Goal: Task Accomplishment & Management: Use online tool/utility

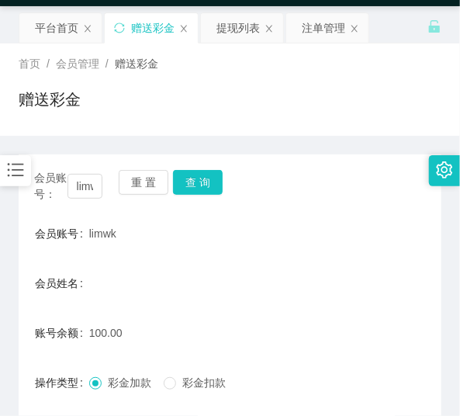
scroll to position [43, 0]
click at [146, 175] on button "重 置" at bounding box center [144, 182] width 50 height 25
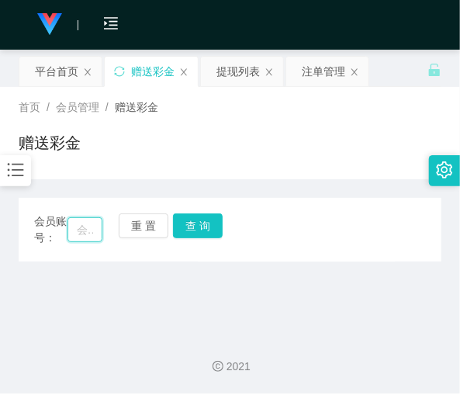
click at [97, 231] on input "text" at bounding box center [85, 229] width 35 height 25
paste input "Tcleong90"
type input "Tcleong90"
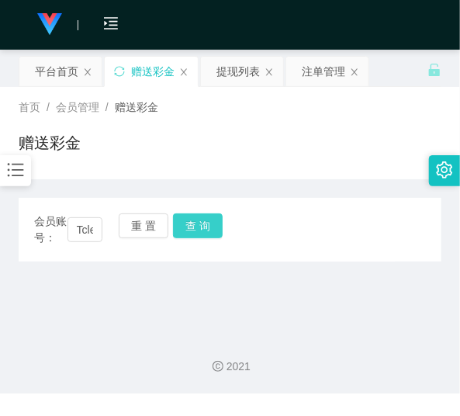
click at [179, 228] on button "查 询" at bounding box center [198, 225] width 50 height 25
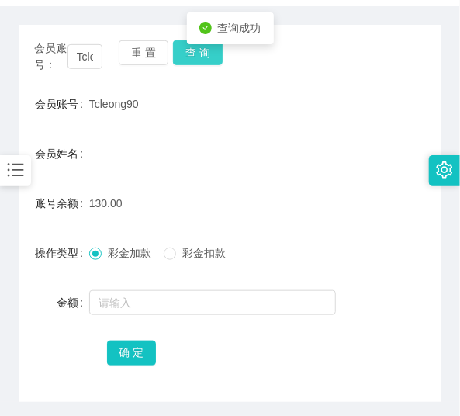
scroll to position [187, 0]
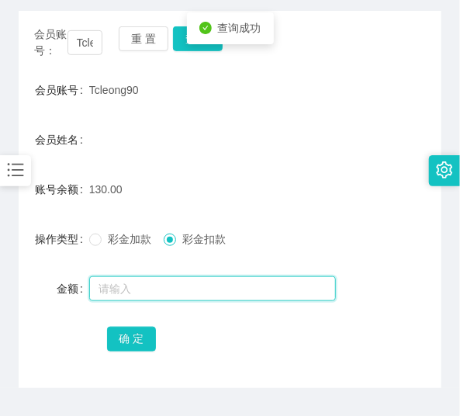
click at [184, 283] on input "text" at bounding box center [212, 288] width 247 height 25
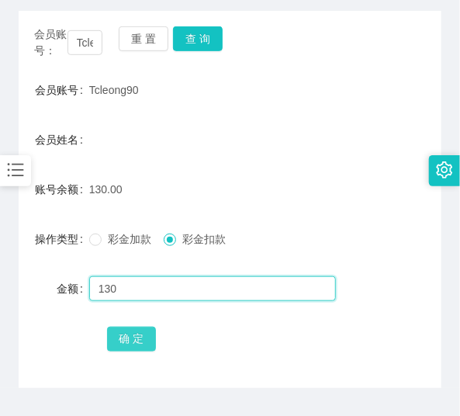
type input "130"
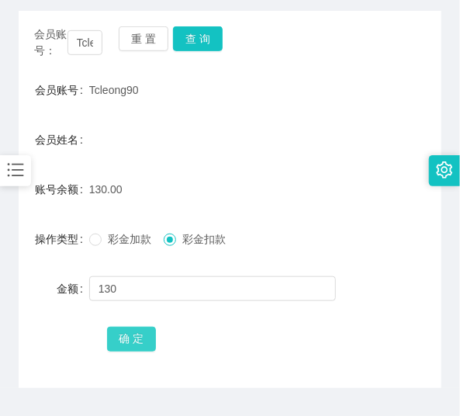
click at [149, 338] on button "确 定" at bounding box center [132, 339] width 50 height 25
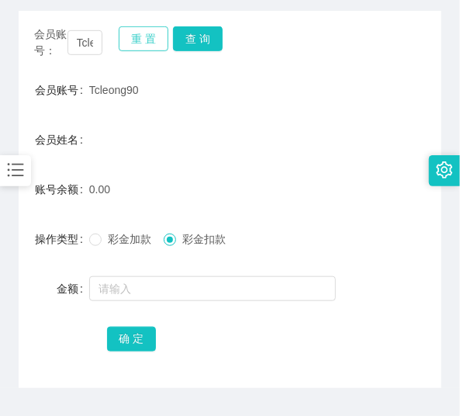
click at [134, 45] on button "重 置" at bounding box center [144, 38] width 50 height 25
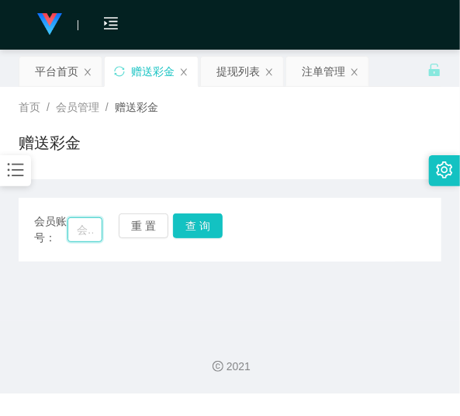
click at [80, 235] on input "text" at bounding box center [85, 229] width 35 height 25
paste input "60175284197"
type input "60175284197"
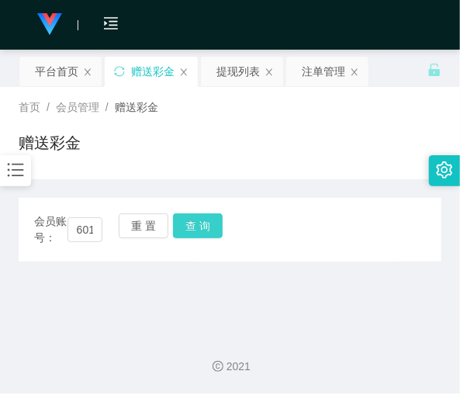
click at [206, 227] on button "查 询" at bounding box center [198, 225] width 50 height 25
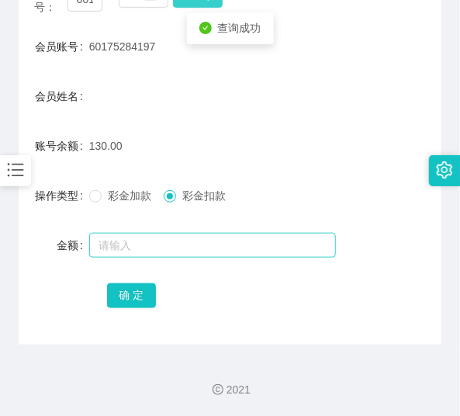
scroll to position [230, 0]
click at [182, 248] on input "text" at bounding box center [212, 245] width 247 height 25
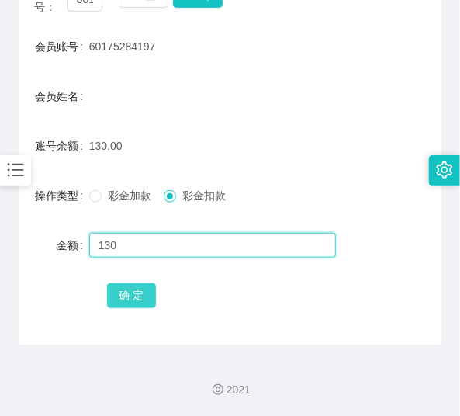
type input "130"
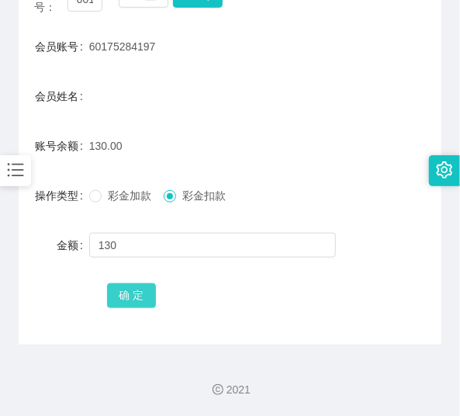
click at [148, 289] on button "确 定" at bounding box center [132, 295] width 50 height 25
